Goal: Find specific page/section: Find specific page/section

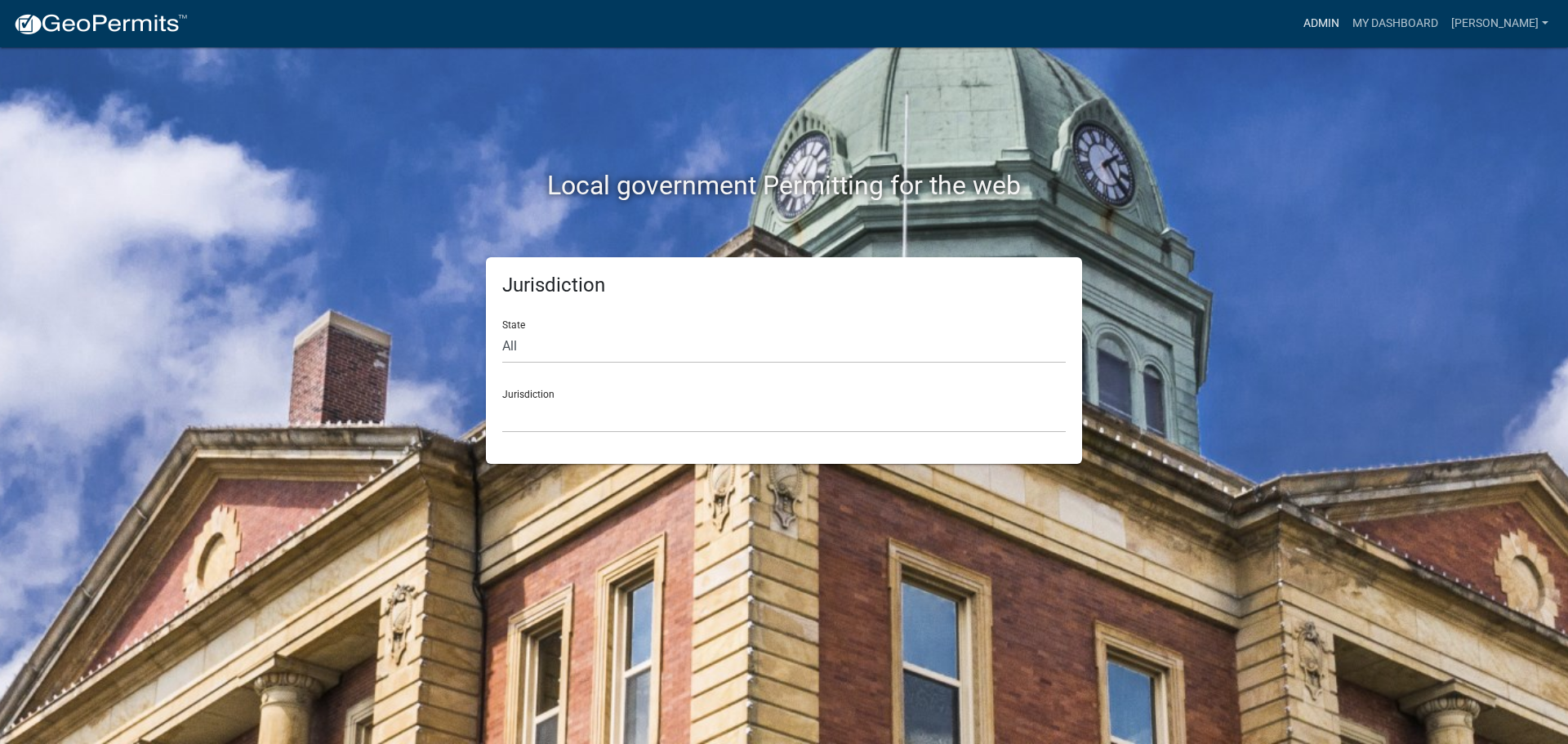
click at [1325, 20] on link "Admin" at bounding box center [1321, 23] width 49 height 31
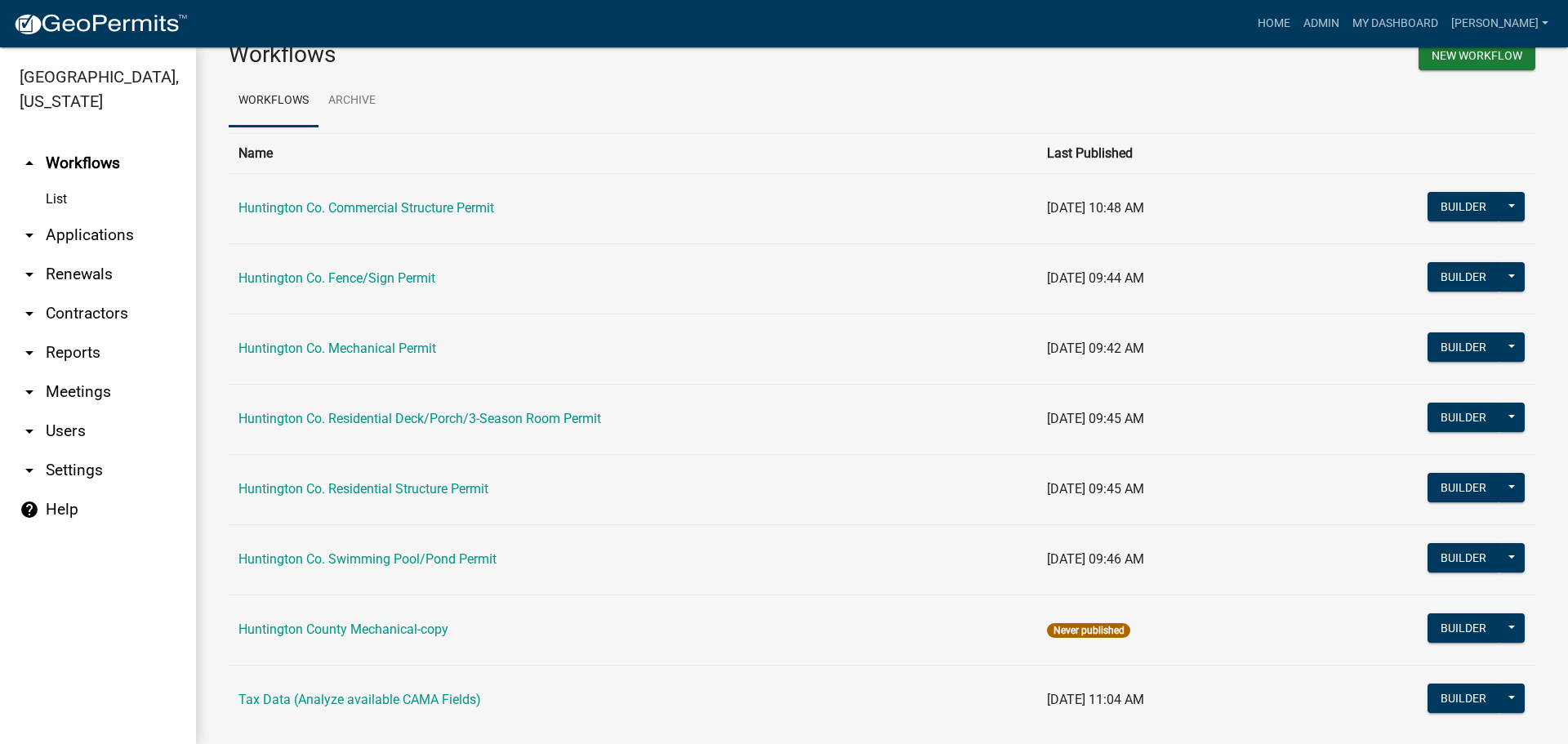
scroll to position [76, 0]
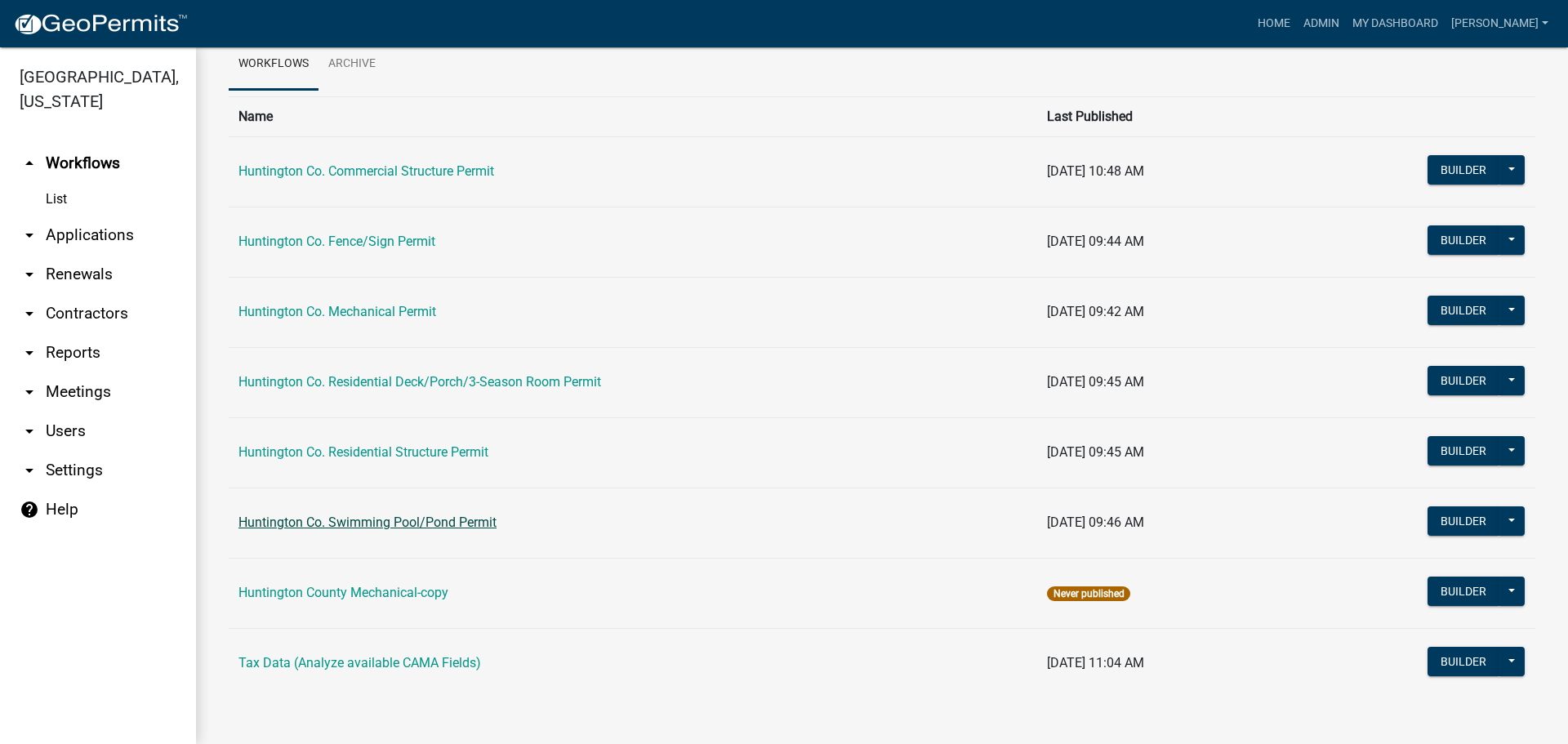
click at [362, 521] on link "Huntington Co. Swimming Pool/Pond Permit" at bounding box center [367, 522] width 258 height 16
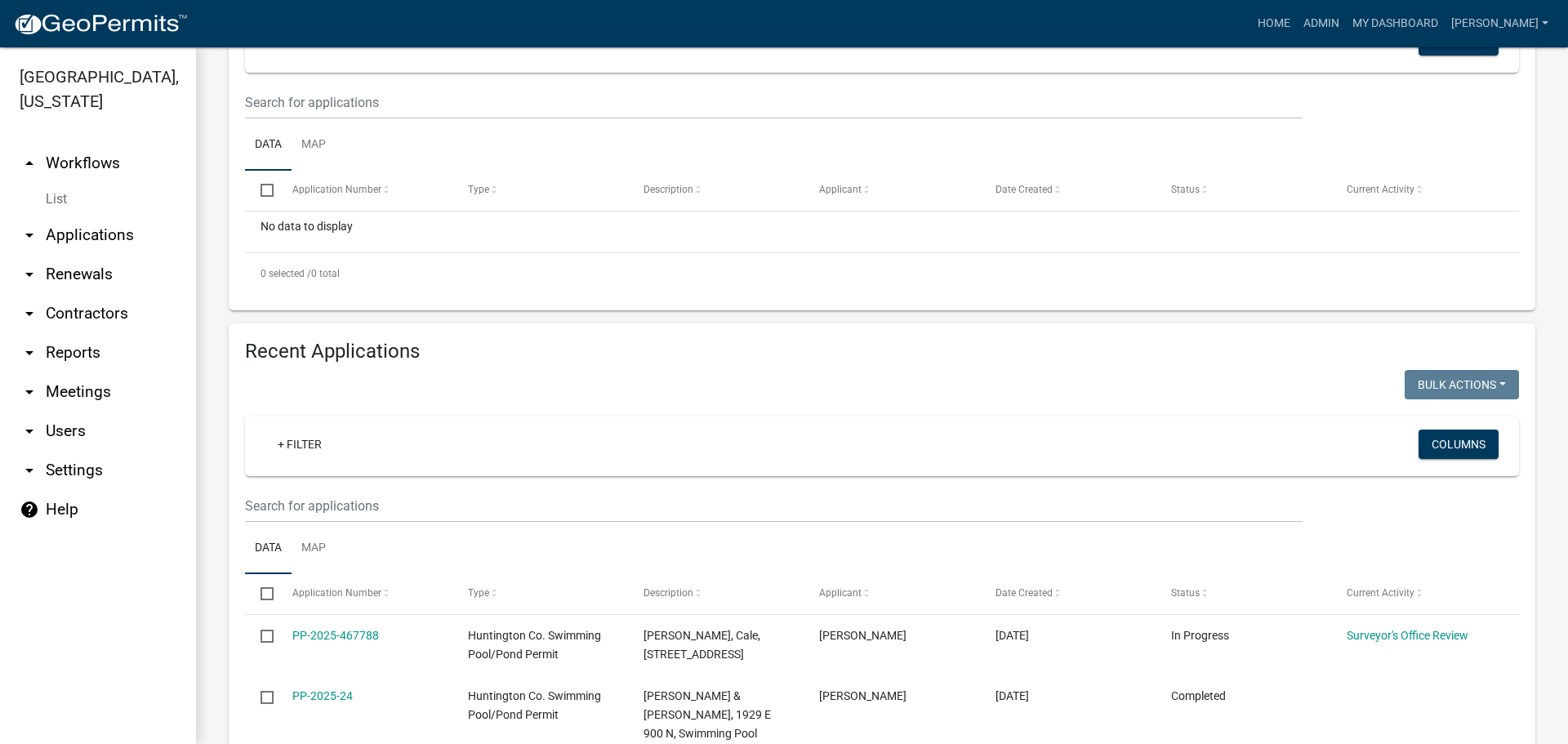
scroll to position [408, 0]
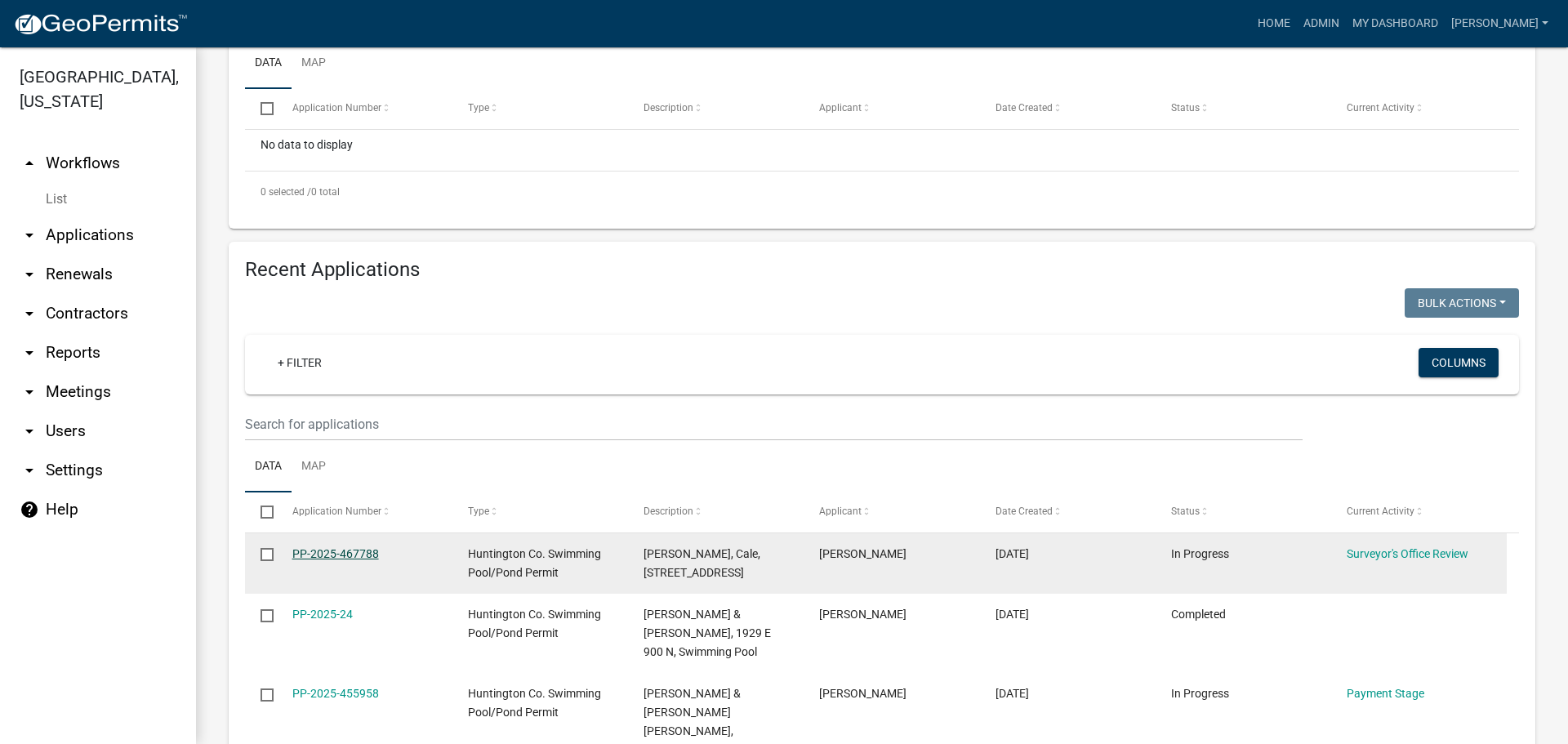
click at [330, 553] on link "PP-2025-467788" at bounding box center [335, 553] width 86 height 13
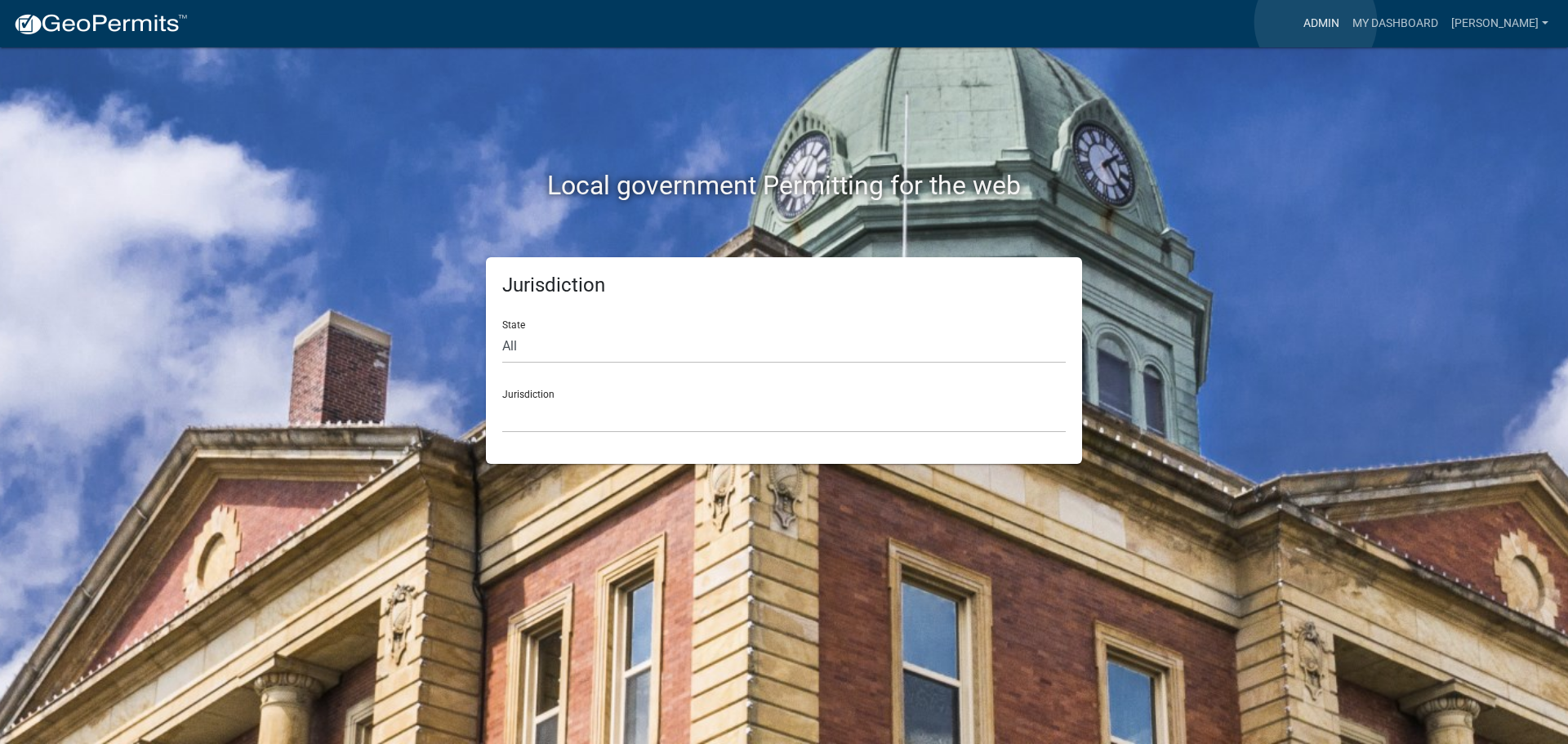
click at [1316, 22] on link "Admin" at bounding box center [1321, 23] width 49 height 31
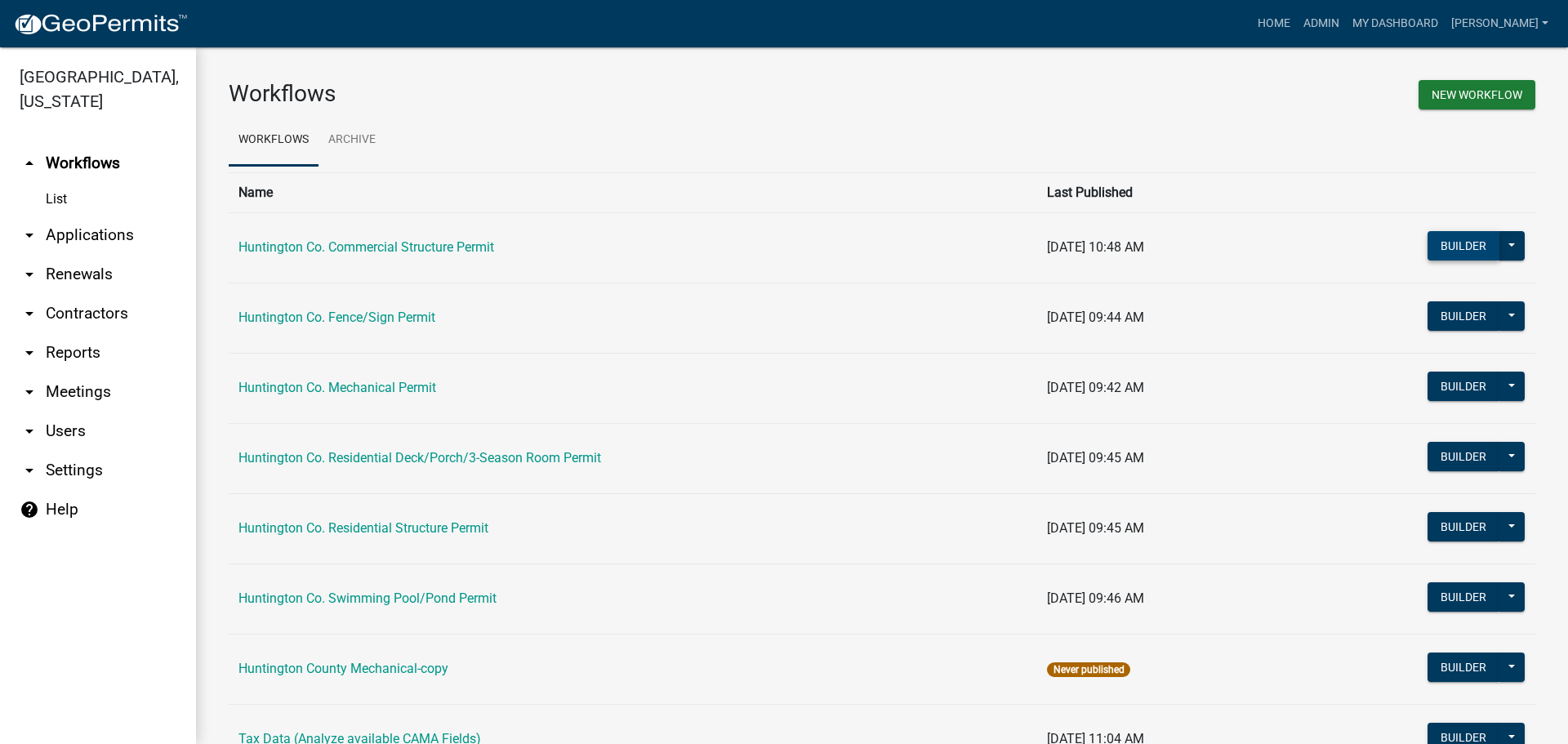
click at [1456, 237] on button "Builder" at bounding box center [1463, 245] width 72 height 29
